Goal: Task Accomplishment & Management: Manage account settings

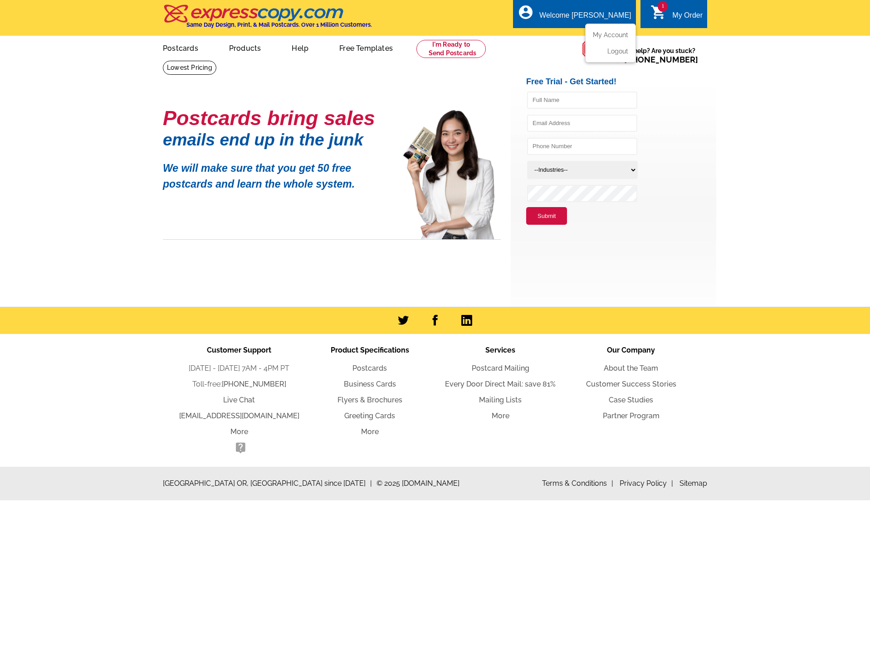
click at [580, 21] on div "account_circle Welcome Jen My Account Logout" at bounding box center [574, 14] width 122 height 29
click at [600, 32] on link "My Account" at bounding box center [608, 35] width 39 height 8
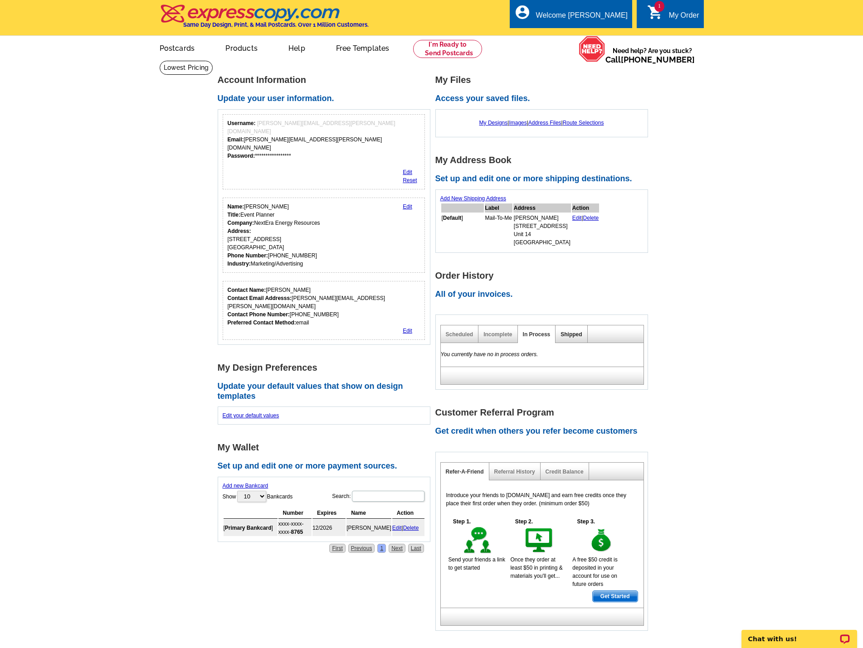
click at [568, 333] on link "Shipped" at bounding box center [570, 334] width 21 height 6
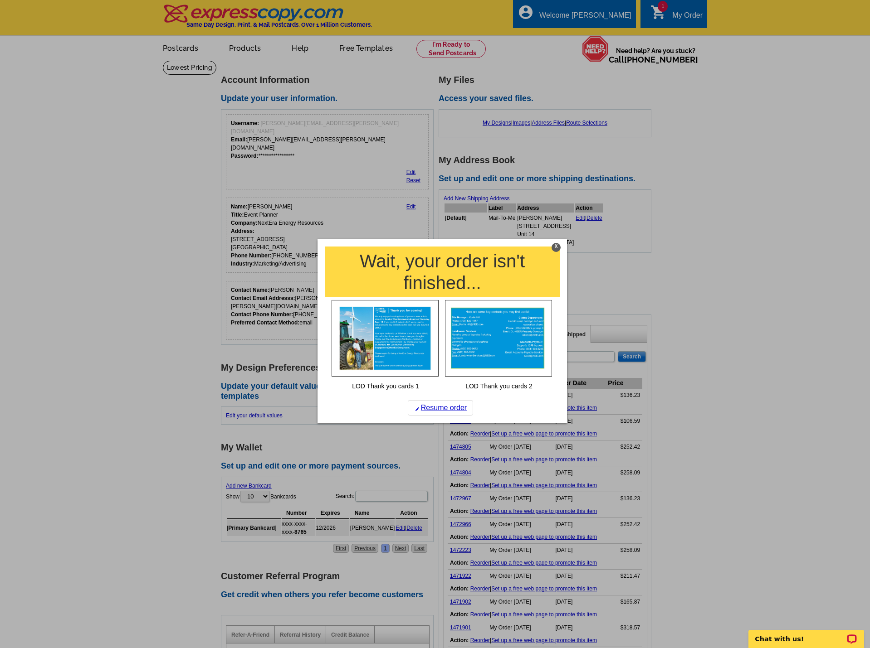
click at [555, 247] on div "X" at bounding box center [555, 247] width 9 height 9
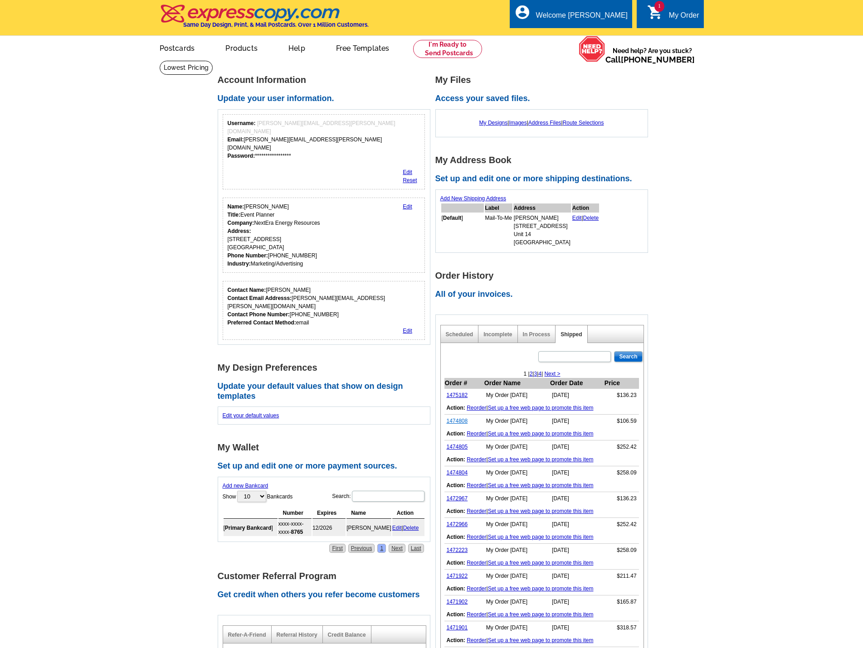
click at [459, 424] on link "1474808" at bounding box center [457, 421] width 21 height 6
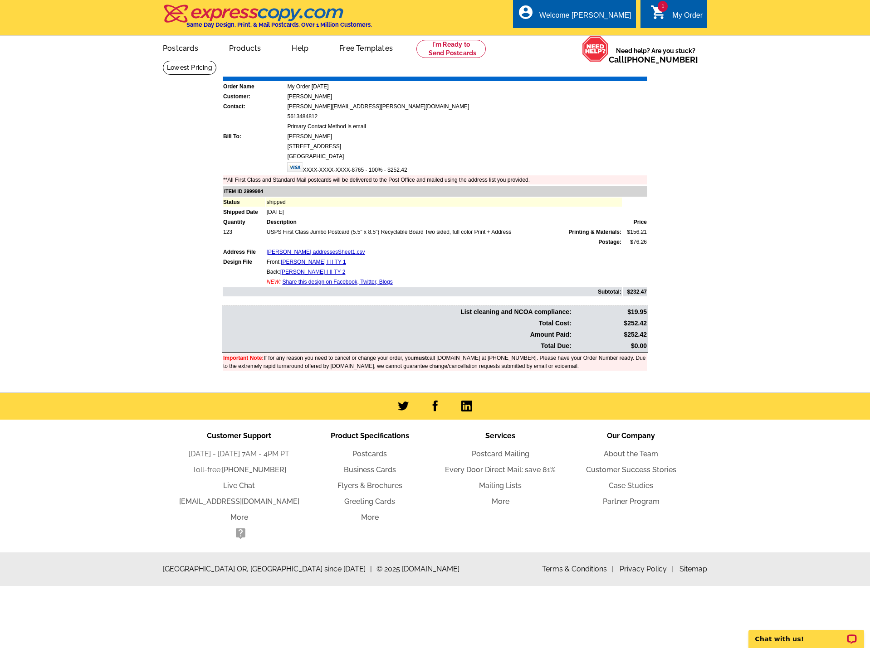
click at [571, 67] on link "Download Invoice" at bounding box center [567, 70] width 64 height 8
click at [567, 75] on div "Download Invoice | Print Invoice" at bounding box center [592, 70] width 114 height 11
click at [567, 72] on link "Download Invoice" at bounding box center [567, 70] width 64 height 8
click at [564, 72] on link "Download Invoice" at bounding box center [567, 70] width 64 height 8
click at [551, 68] on link "Download Invoice" at bounding box center [567, 70] width 64 height 8
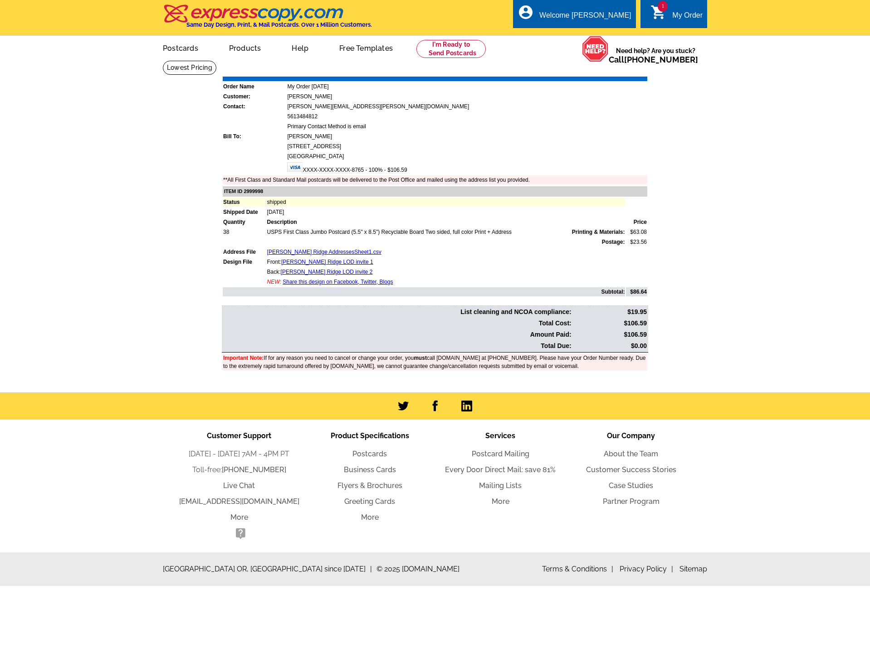
click at [569, 68] on link "Download Invoice" at bounding box center [567, 70] width 64 height 8
click at [607, 34] on link "My Account" at bounding box center [608, 35] width 39 height 8
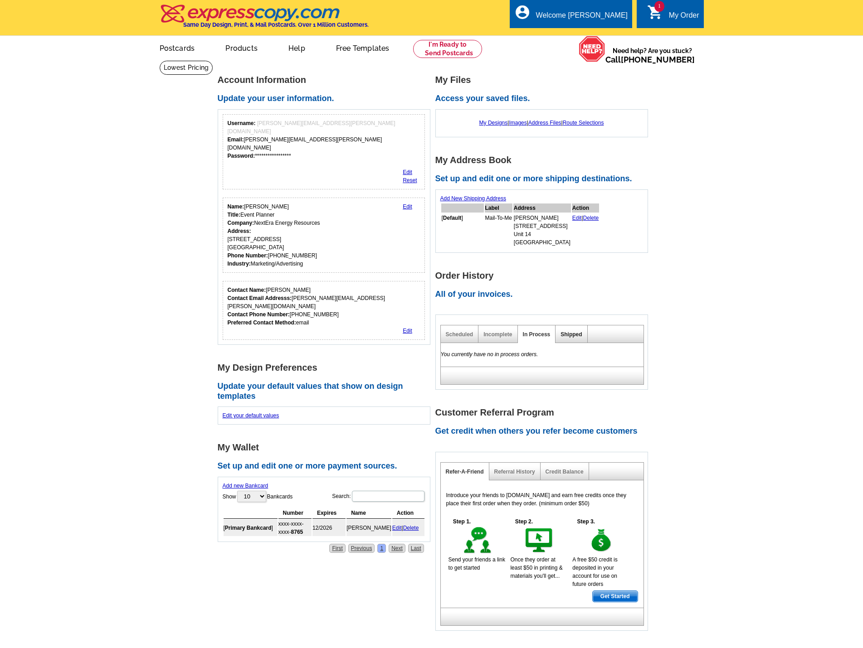
click at [582, 337] on link "Shipped" at bounding box center [570, 334] width 21 height 6
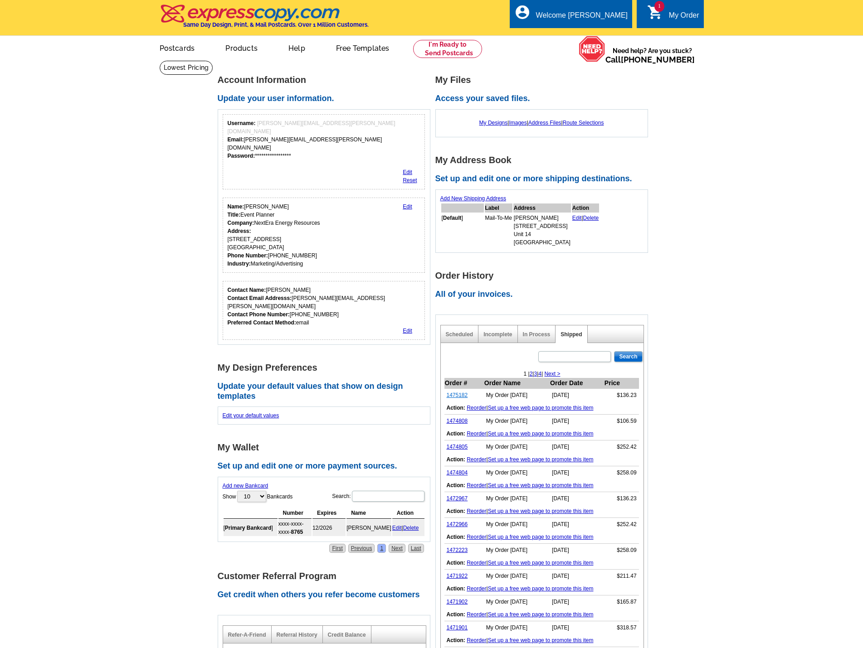
click at [454, 397] on link "1475182" at bounding box center [457, 395] width 21 height 6
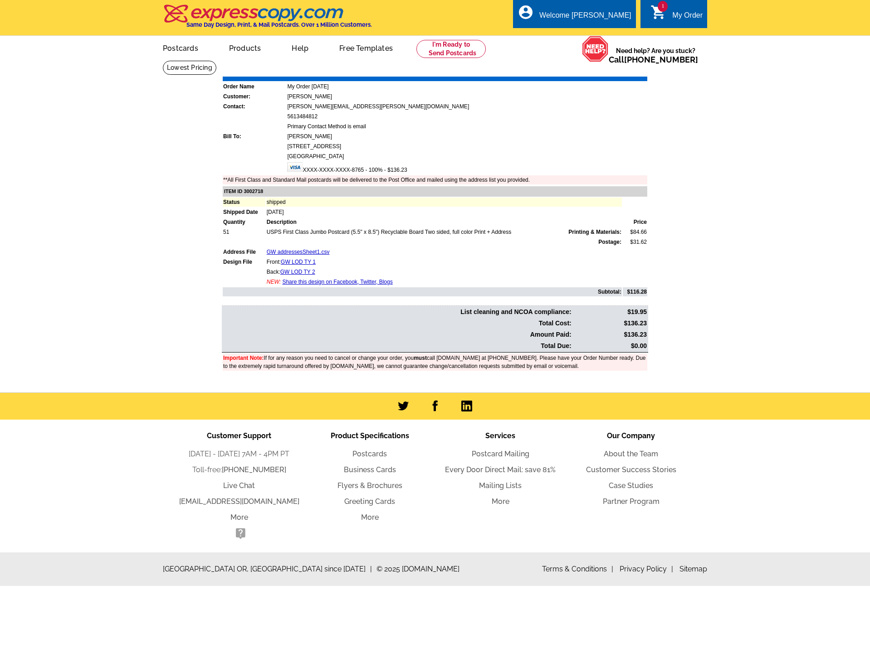
click at [548, 71] on link "Download Invoice" at bounding box center [567, 70] width 64 height 8
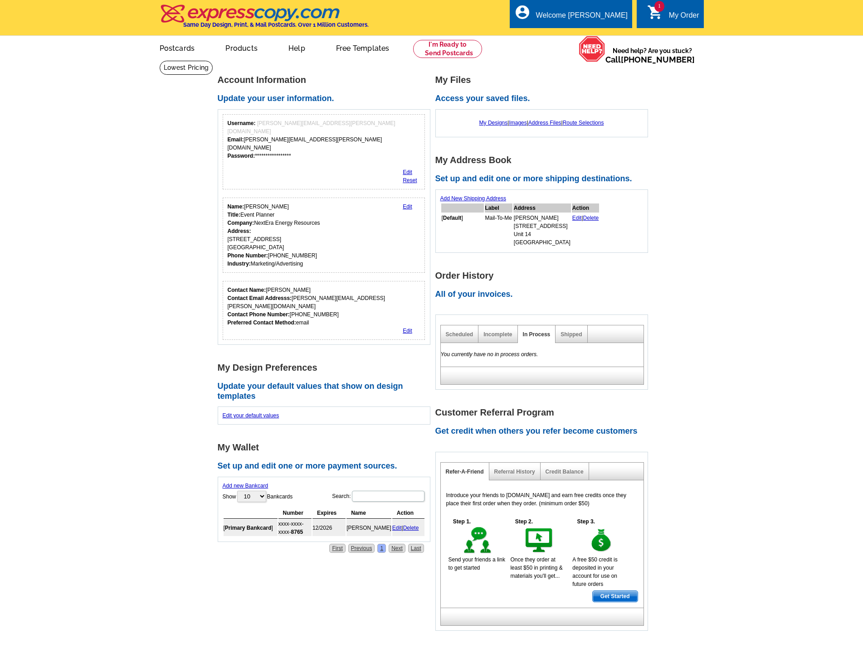
click at [582, 335] on div "Shipped" at bounding box center [571, 335] width 32 height 18
click at [577, 335] on link "Shipped" at bounding box center [570, 334] width 21 height 6
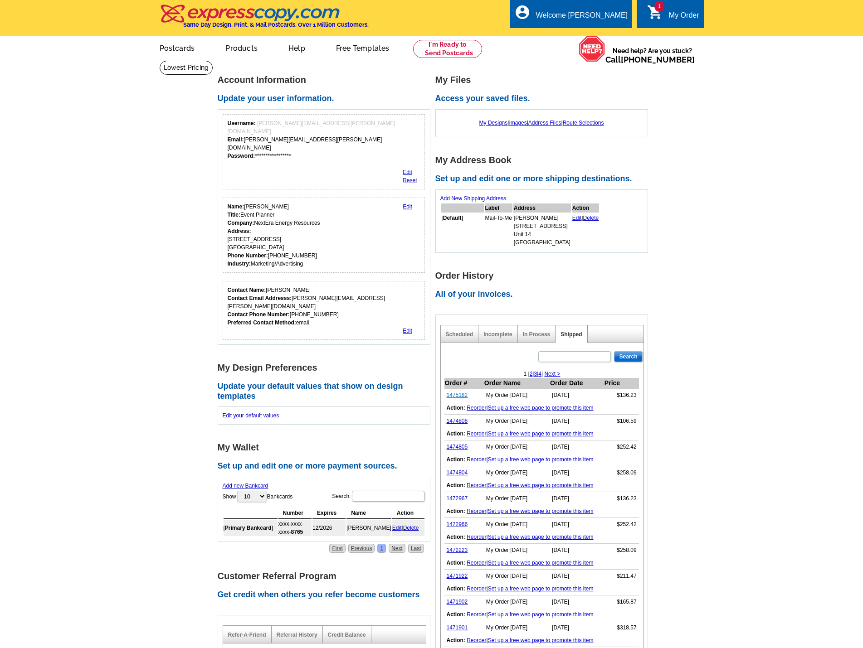
click at [462, 394] on link "1475182" at bounding box center [457, 395] width 21 height 6
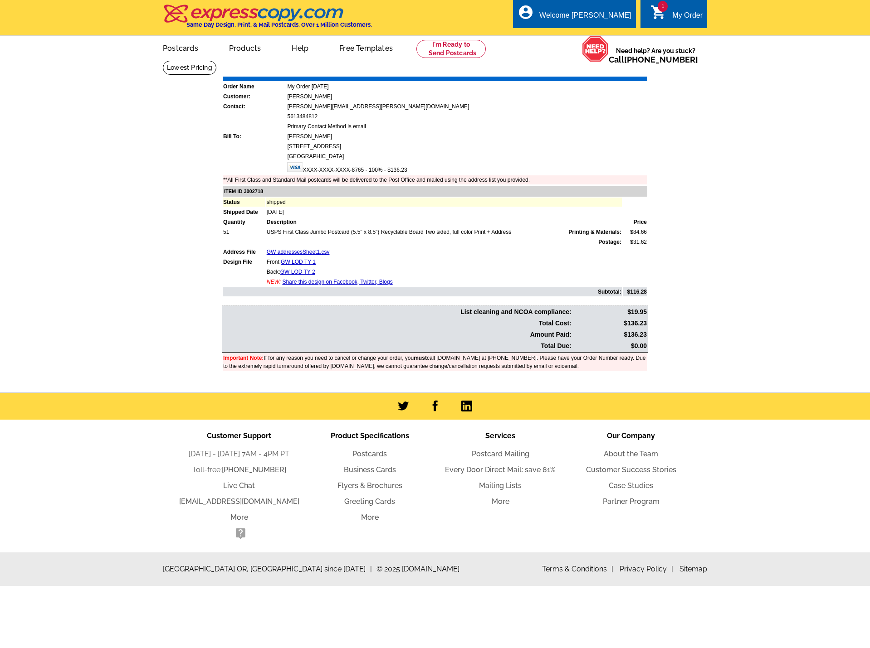
click at [575, 68] on link "Download Invoice" at bounding box center [567, 70] width 64 height 8
